Goal: Task Accomplishment & Management: Manage account settings

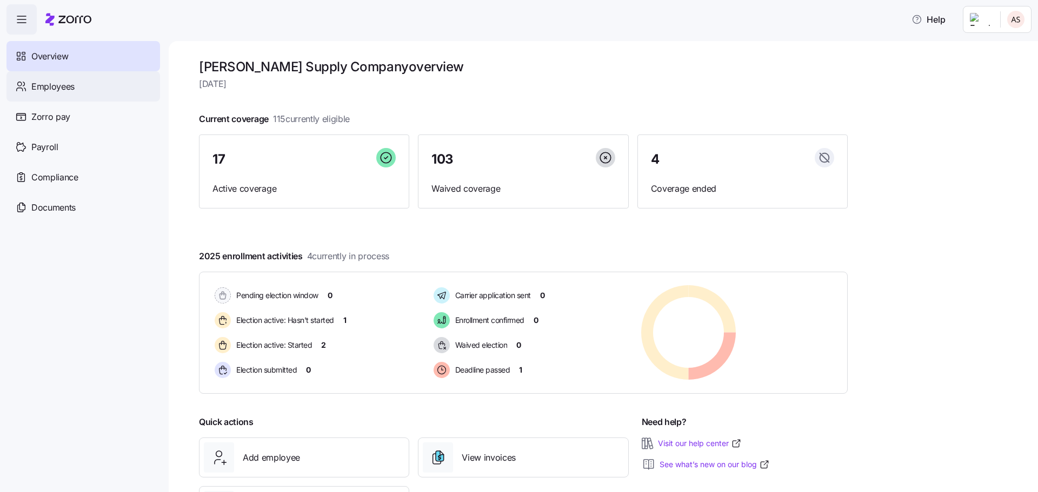
click at [62, 85] on span "Employees" at bounding box center [52, 87] width 43 height 14
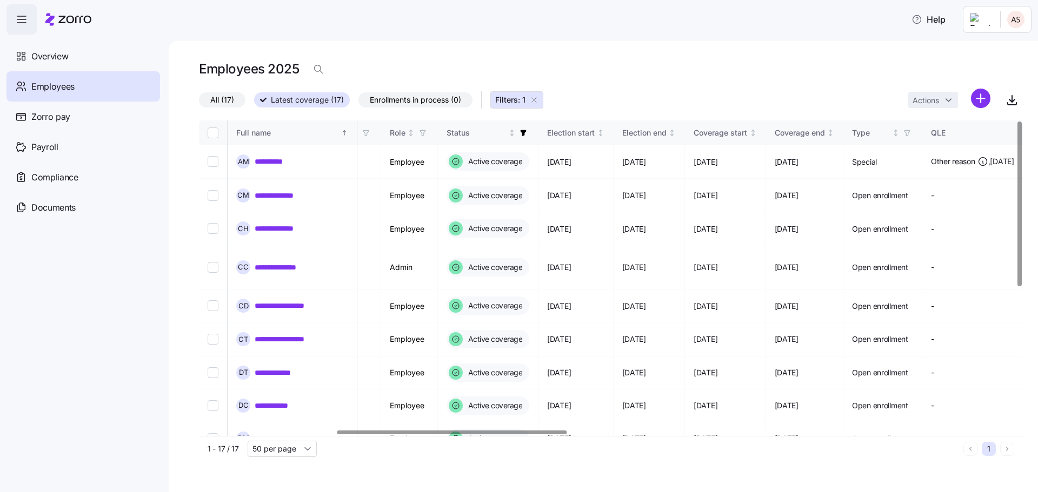
scroll to position [0, 507]
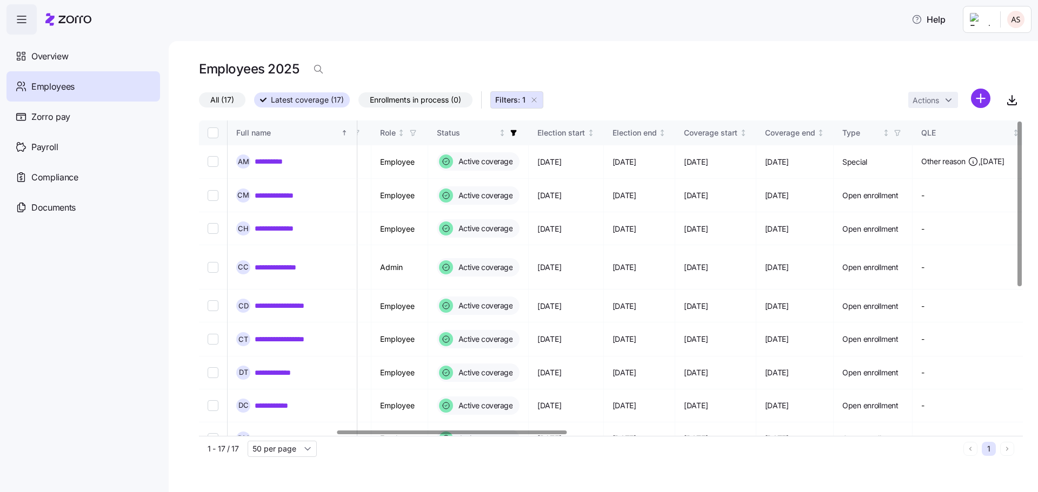
click at [556, 435] on div at bounding box center [452, 433] width 230 height 4
click at [517, 129] on icon "button" at bounding box center [514, 133] width 8 height 8
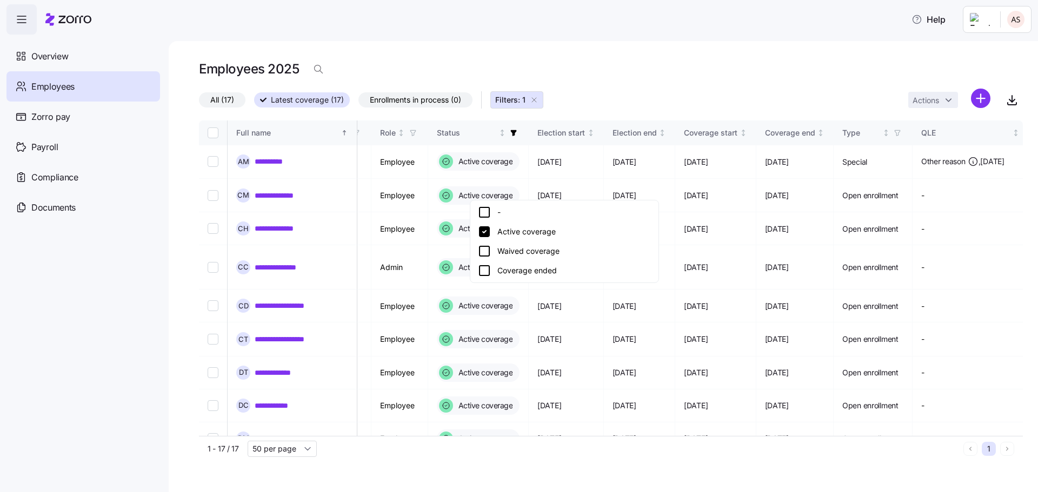
click at [483, 233] on icon at bounding box center [484, 231] width 11 height 11
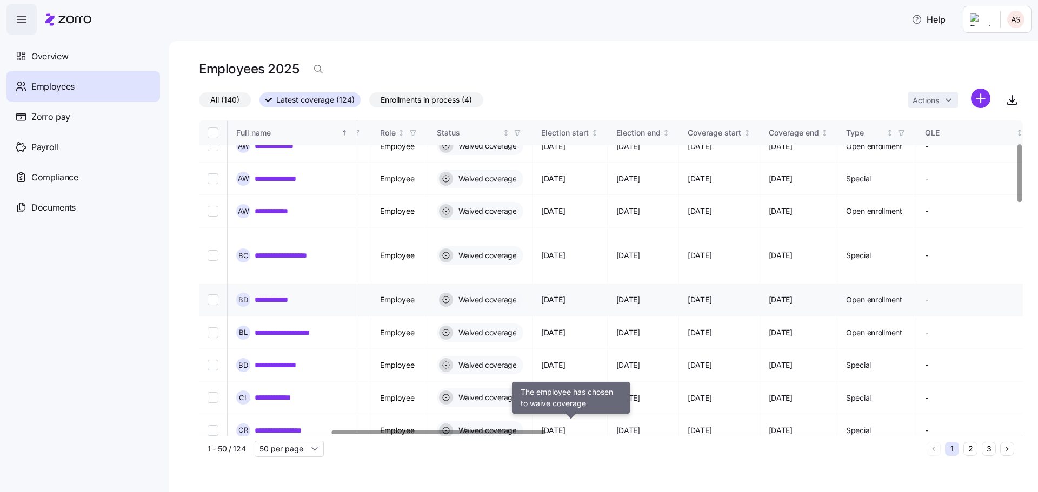
scroll to position [0, 507]
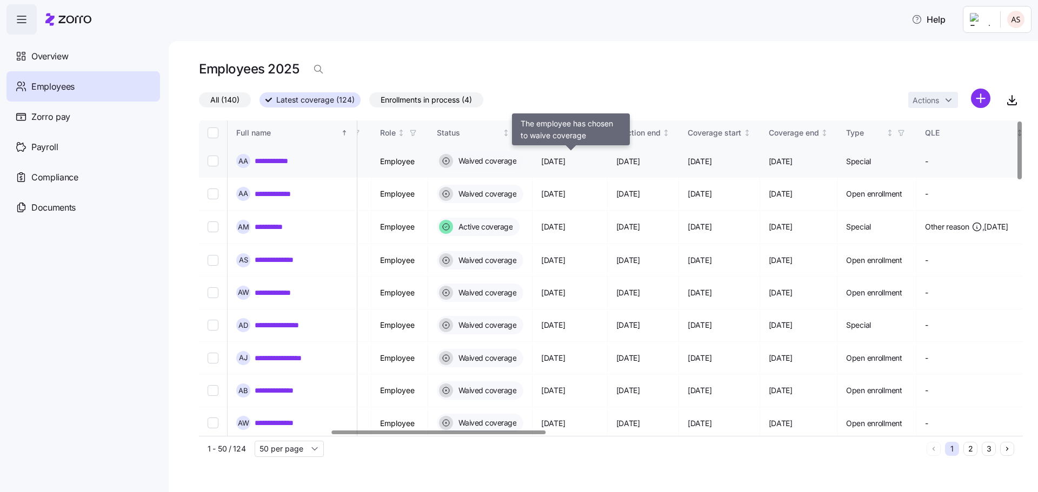
click at [517, 163] on span "Waived coverage" at bounding box center [486, 161] width 62 height 11
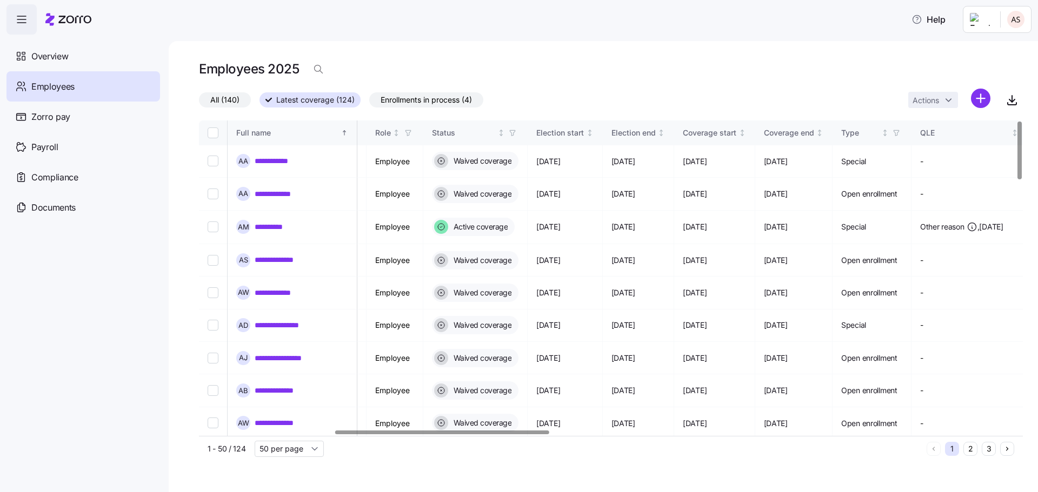
scroll to position [0, 506]
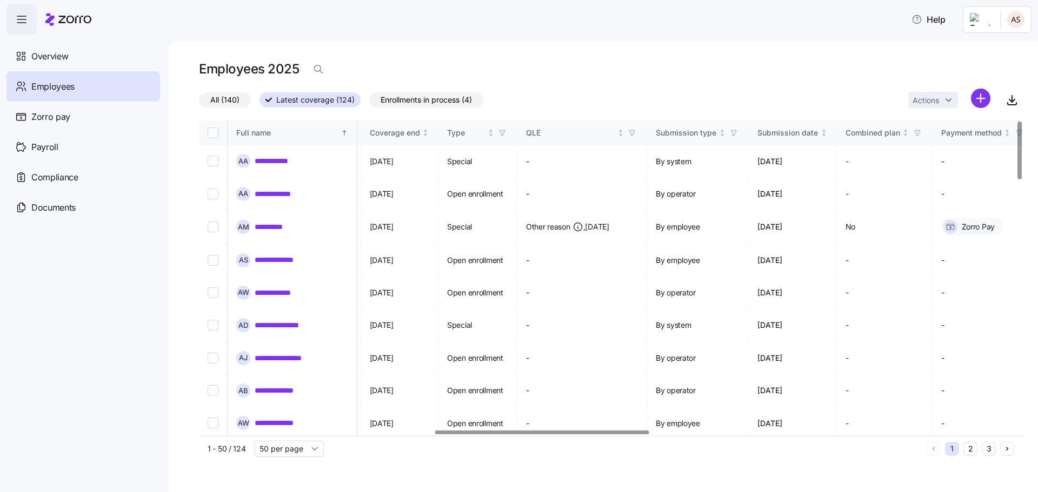
click at [603, 435] on div at bounding box center [541, 433] width 213 height 4
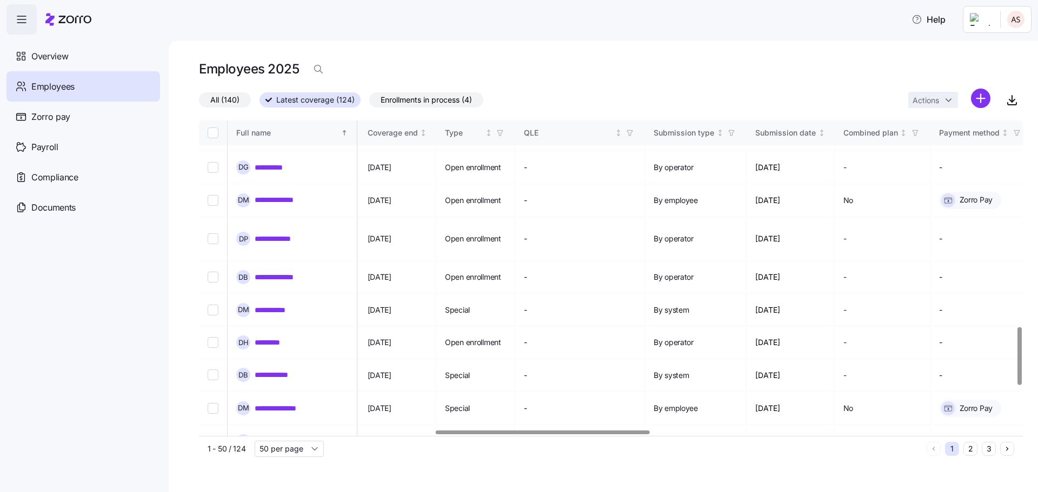
scroll to position [1135, 908]
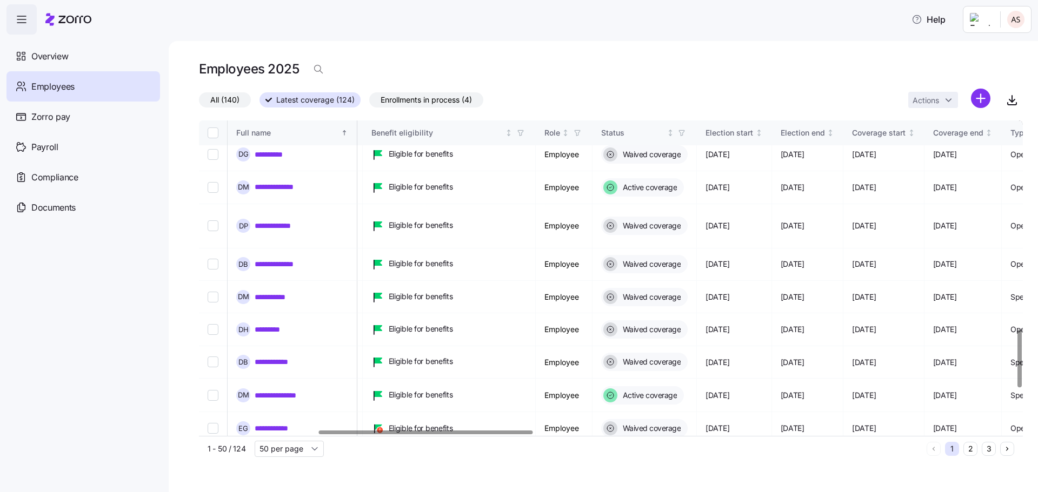
click at [387, 430] on div at bounding box center [607, 433] width 817 height 6
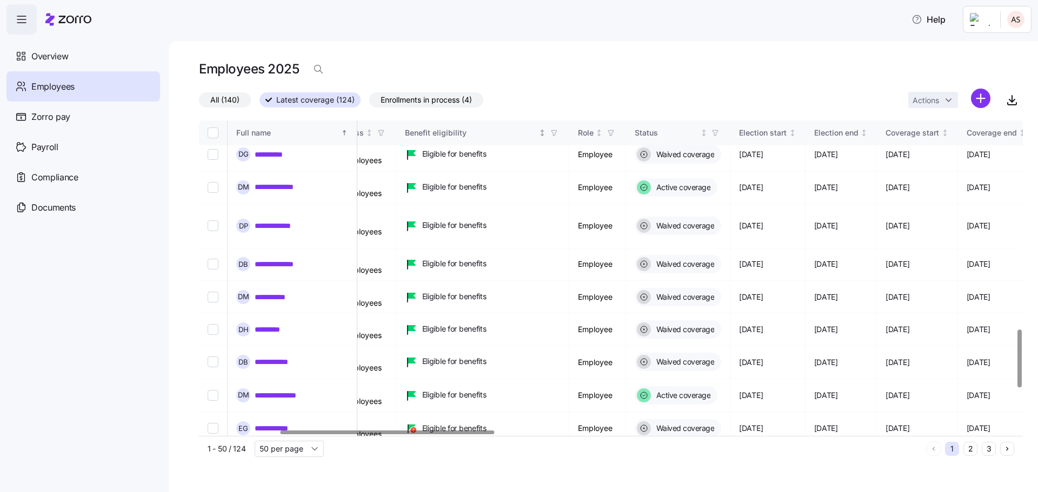
click at [546, 132] on icon "Not sorted" at bounding box center [542, 133] width 8 height 8
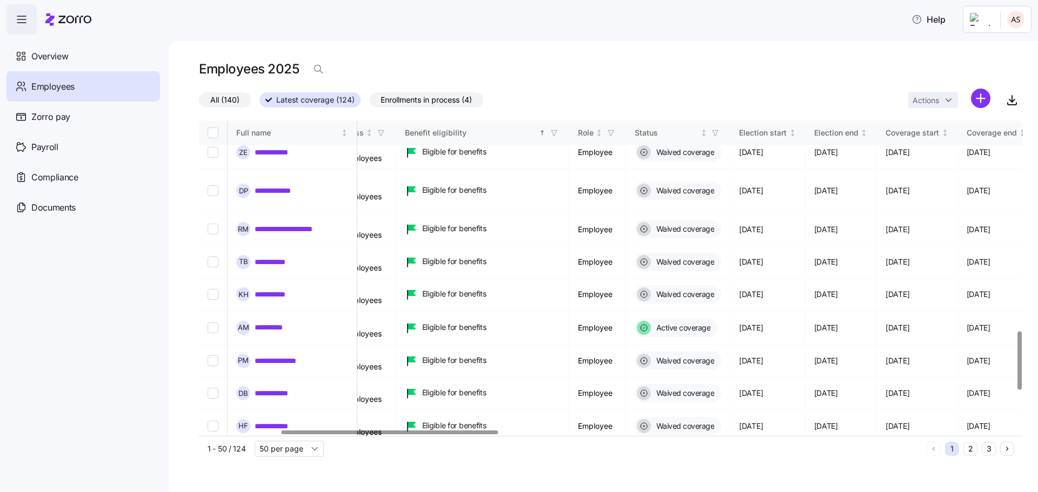
click at [558, 136] on icon "button" at bounding box center [554, 133] width 8 height 8
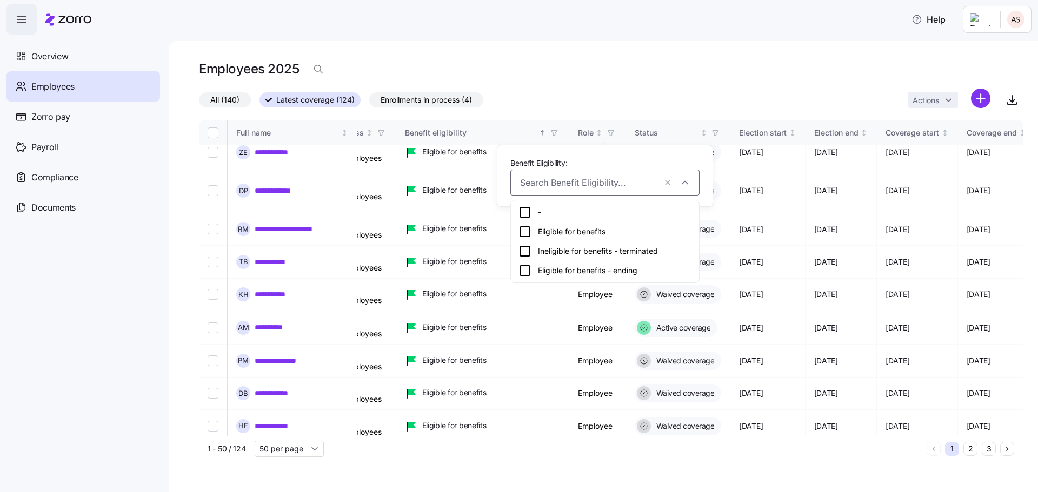
click at [522, 230] on icon at bounding box center [524, 231] width 13 height 13
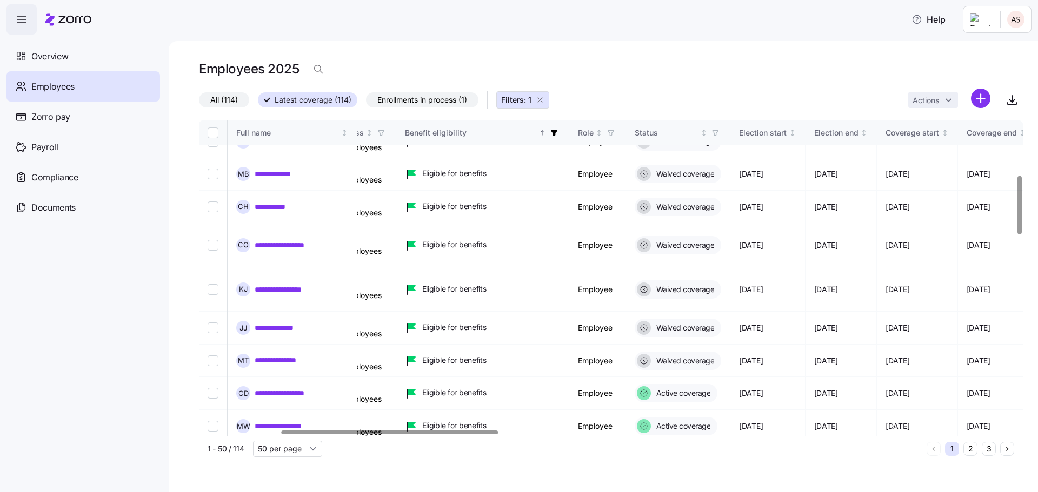
scroll to position [0, 309]
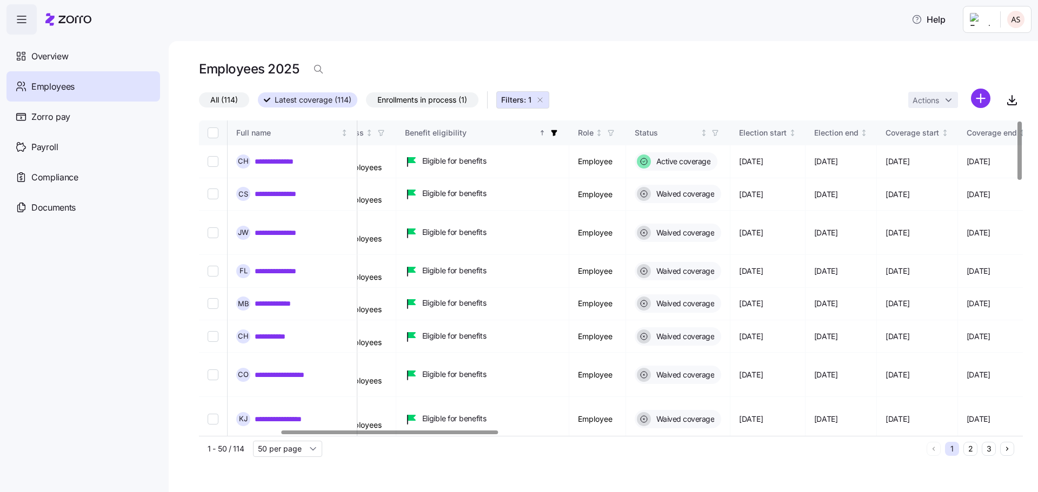
click at [557, 132] on icon "button" at bounding box center [554, 133] width 6 height 6
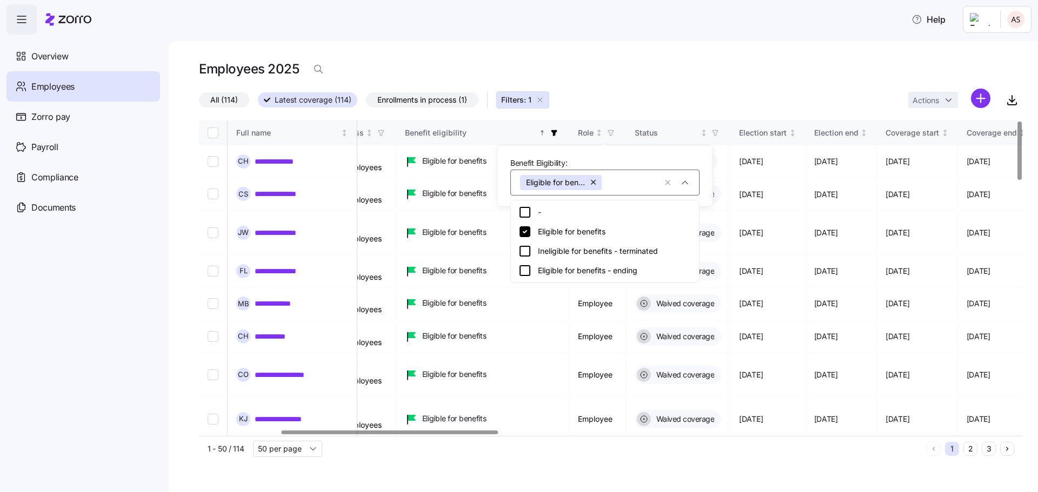
click at [525, 272] on icon at bounding box center [524, 270] width 13 height 13
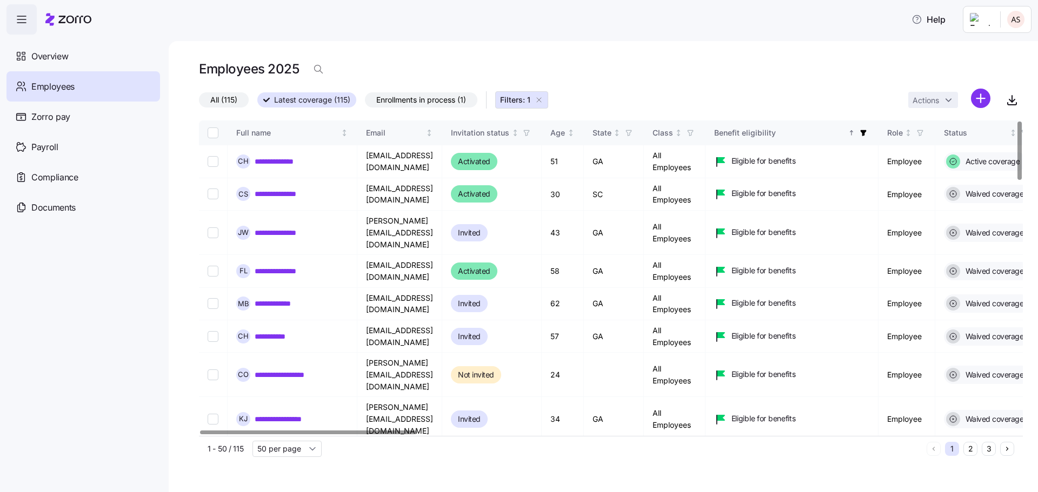
click at [320, 435] on div at bounding box center [308, 433] width 216 height 4
click at [530, 132] on icon "button" at bounding box center [527, 133] width 8 height 8
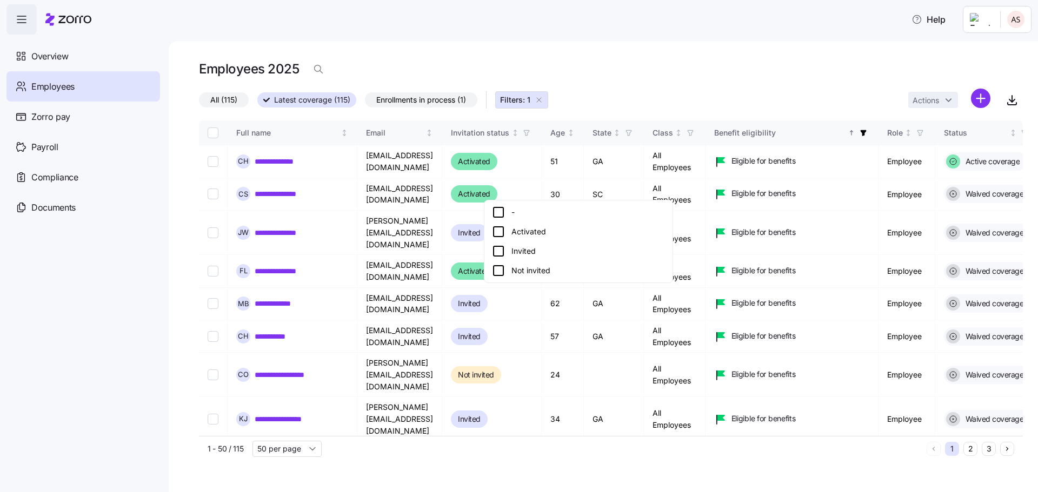
click at [498, 252] on icon at bounding box center [498, 251] width 13 height 13
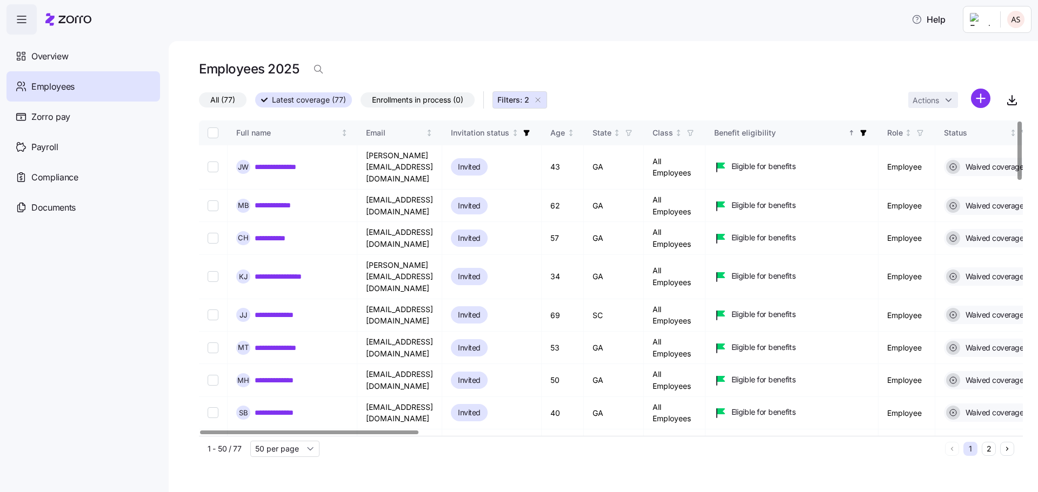
click at [318, 435] on div at bounding box center [309, 433] width 218 height 4
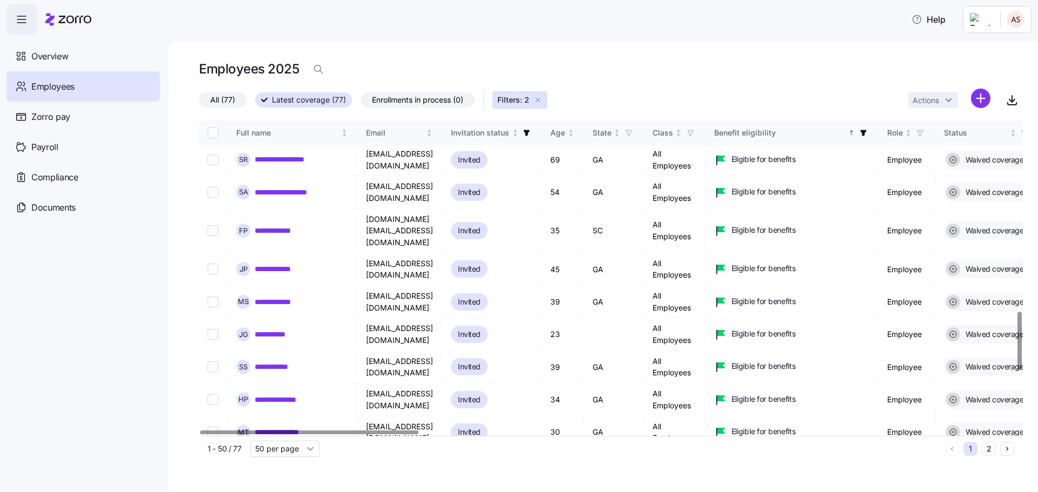
scroll to position [1340, 0]
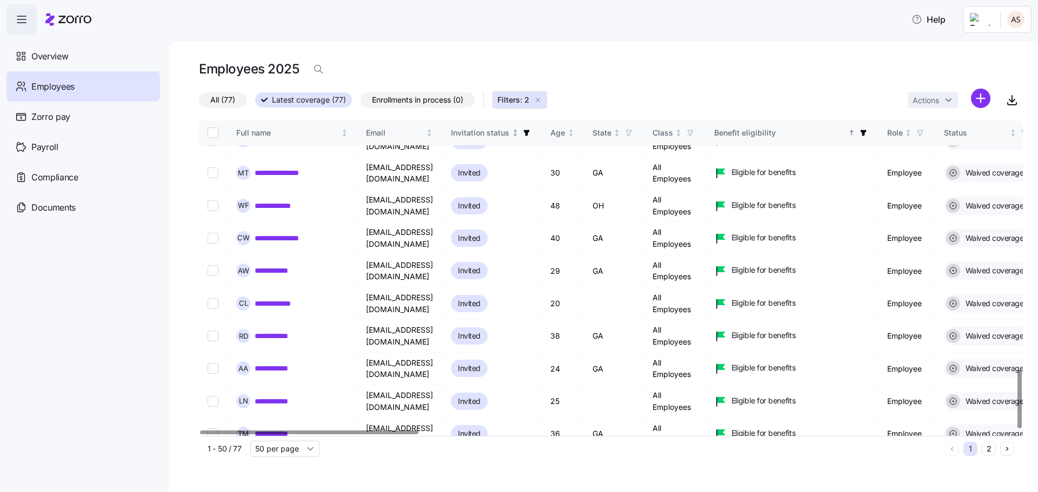
click at [530, 131] on icon "button" at bounding box center [527, 133] width 6 height 6
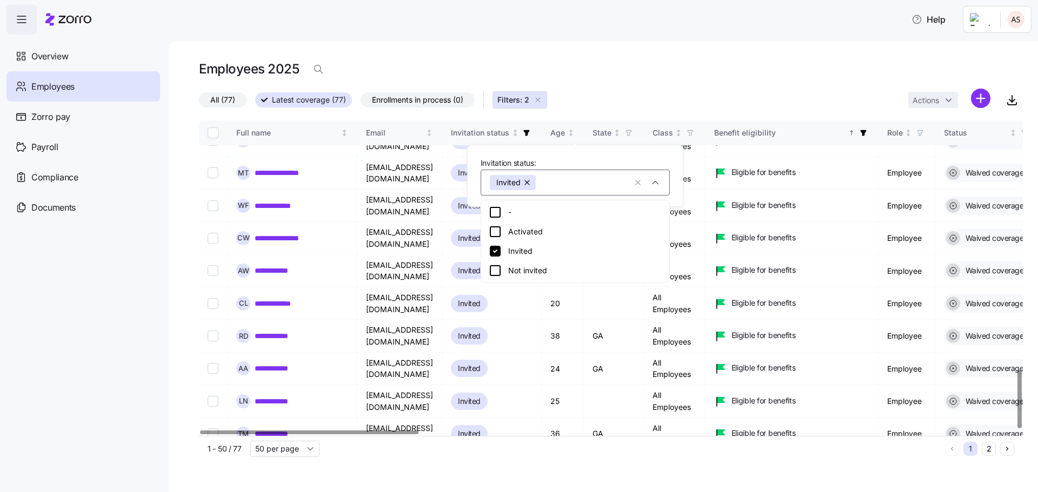
click at [610, 78] on div "Employees 2025" at bounding box center [611, 69] width 824 height 22
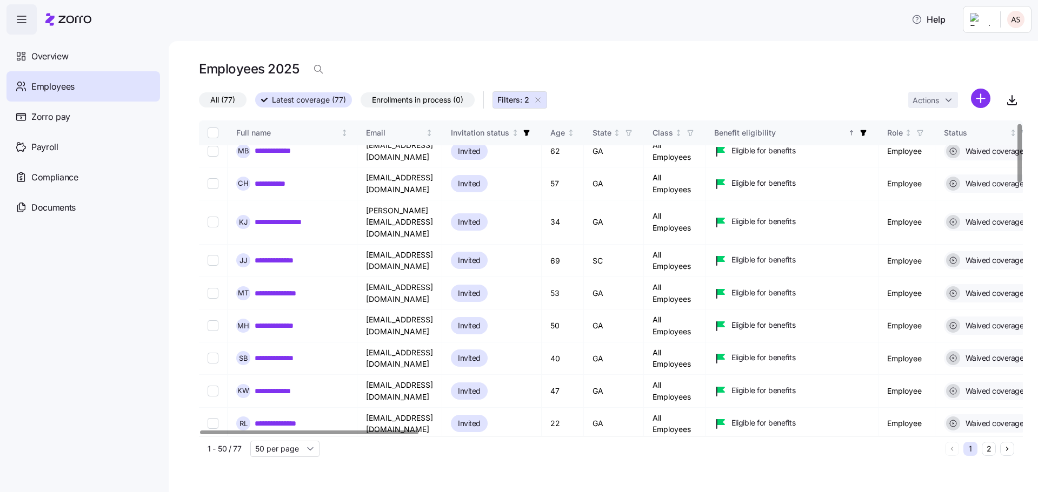
scroll to position [0, 0]
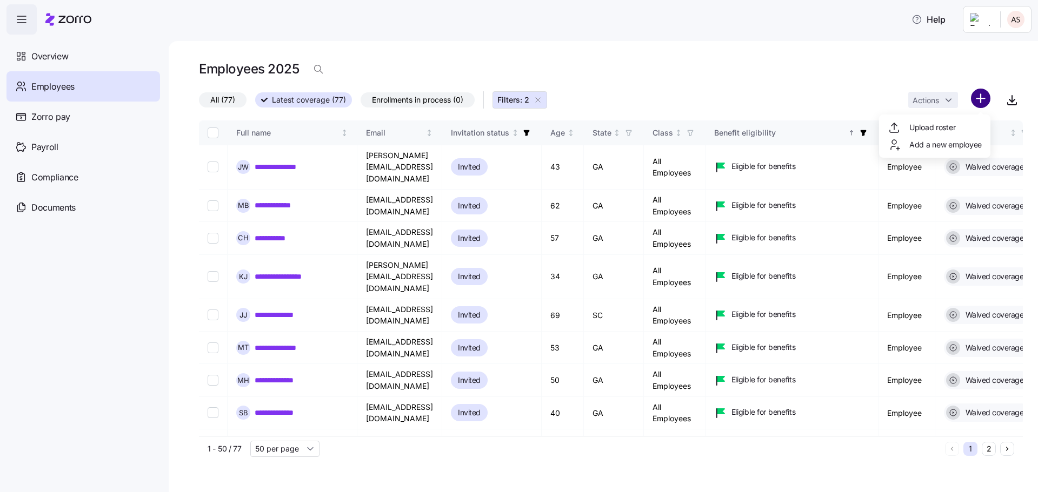
click at [987, 96] on html "**********" at bounding box center [519, 243] width 1038 height 486
click at [1011, 102] on html "**********" at bounding box center [519, 243] width 1038 height 486
click at [1011, 102] on icon "button" at bounding box center [1011, 99] width 13 height 13
click at [530, 130] on icon "button" at bounding box center [527, 133] width 8 height 8
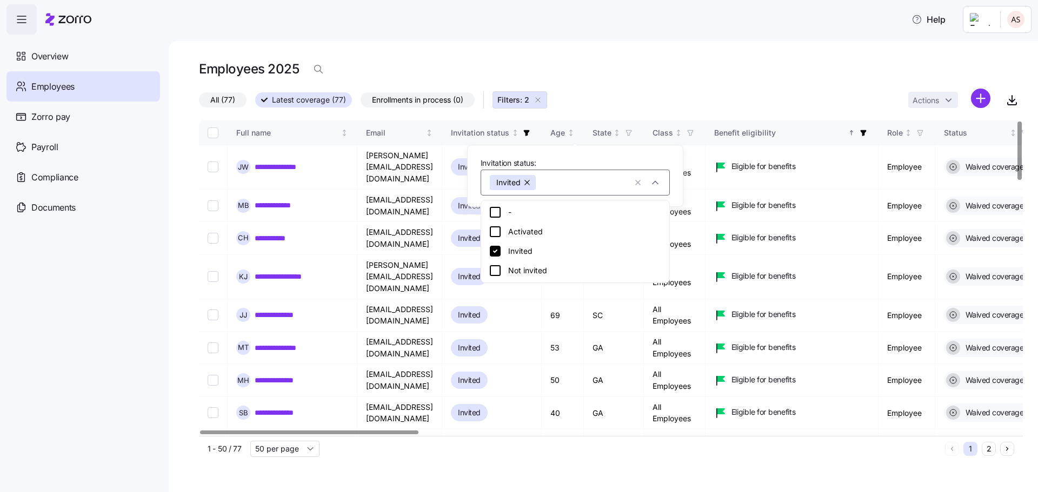
click at [496, 249] on icon at bounding box center [495, 251] width 11 height 11
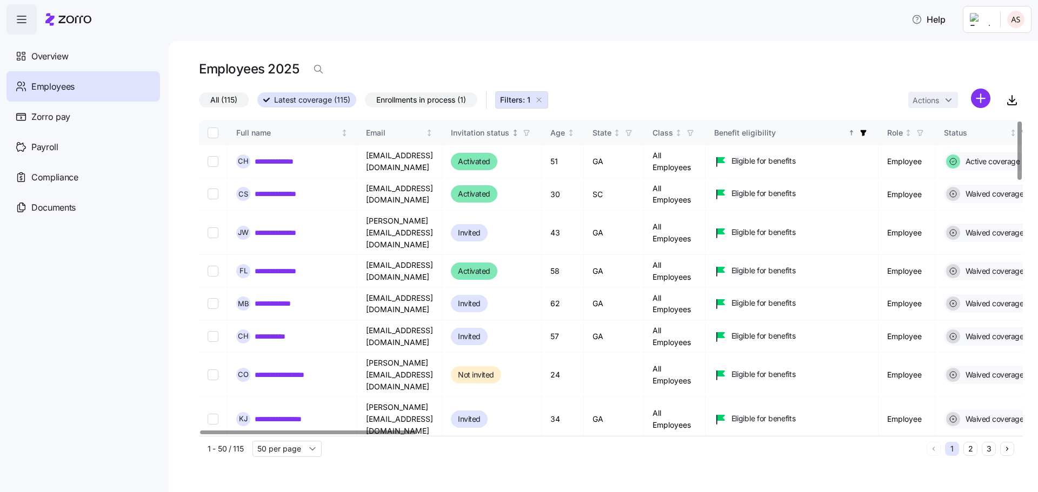
click at [530, 131] on icon "button" at bounding box center [527, 133] width 8 height 8
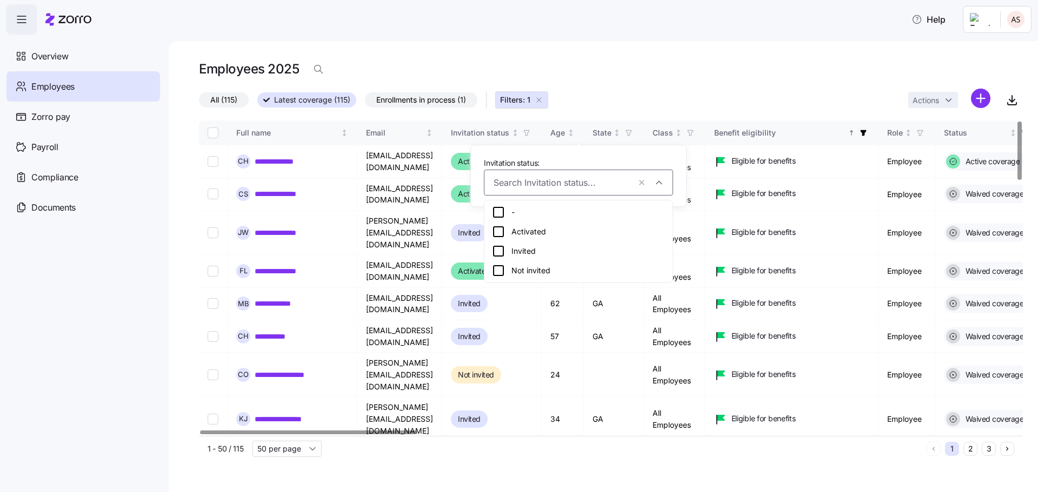
click at [500, 232] on icon at bounding box center [498, 231] width 13 height 13
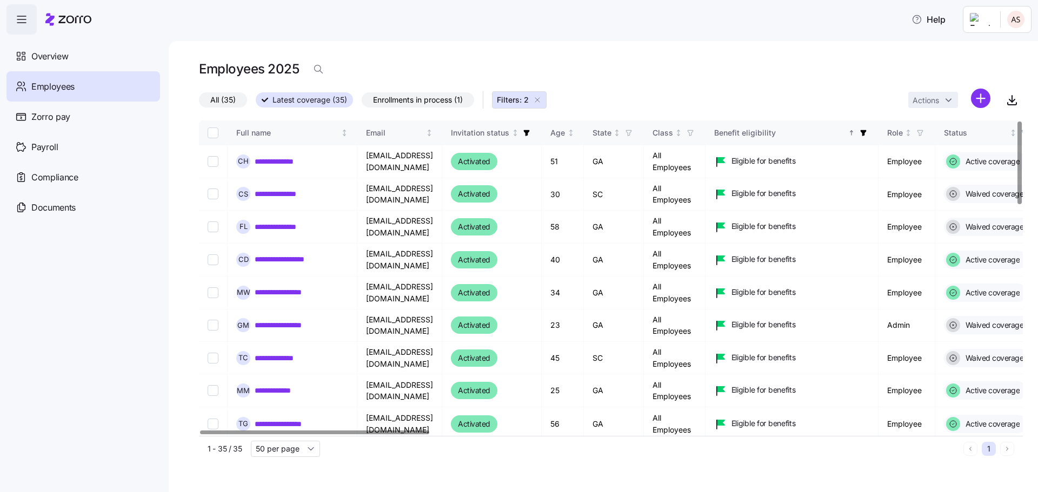
click at [607, 98] on div "All (35) Latest coverage (35) Enrollments in process (1) Filters: 2 Actions" at bounding box center [611, 100] width 824 height 23
